Goal: Information Seeking & Learning: Learn about a topic

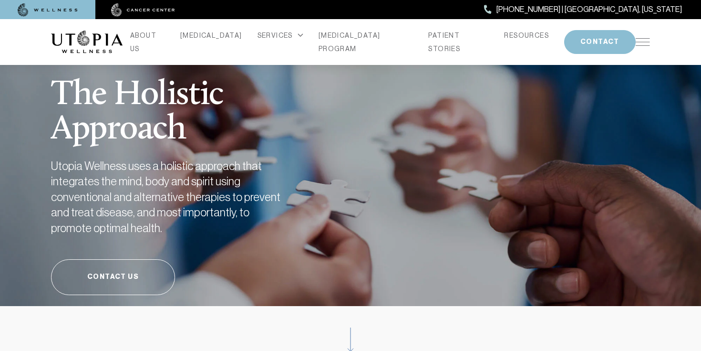
click at [646, 38] on img at bounding box center [643, 42] width 14 height 8
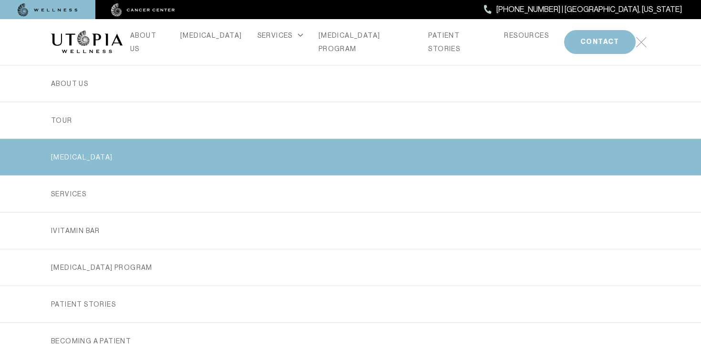
click at [177, 148] on link "[MEDICAL_DATA]" at bounding box center [350, 157] width 599 height 36
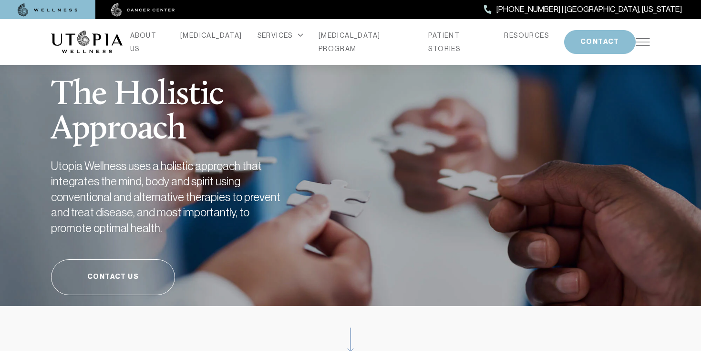
click at [90, 35] on img at bounding box center [87, 42] width 72 height 23
click at [101, 43] on img at bounding box center [87, 42] width 72 height 23
click at [165, 41] on link "ABOUT US" at bounding box center [147, 42] width 35 height 27
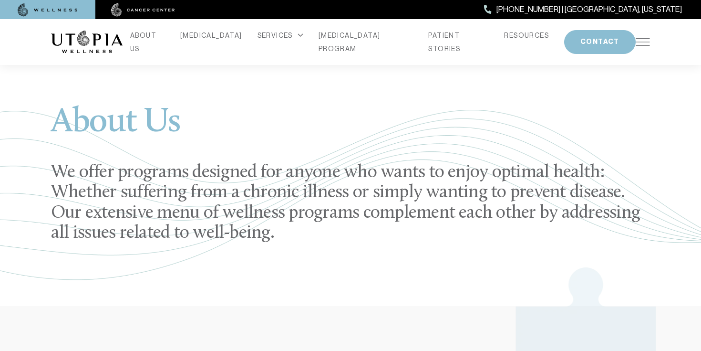
click at [146, 37] on li "ABOUT US" at bounding box center [147, 42] width 42 height 27
click at [220, 42] on link "[MEDICAL_DATA]" at bounding box center [211, 35] width 62 height 13
